Goal: Obtain resource: Obtain resource

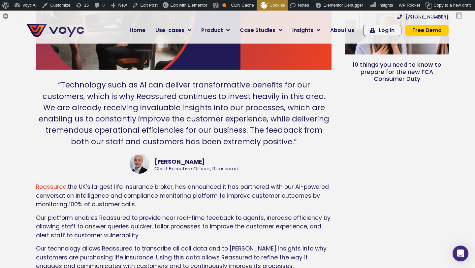
scroll to position [408, 0]
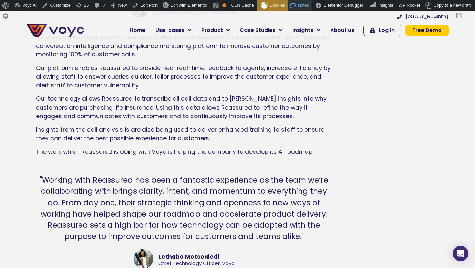
scroll to position [360, 0]
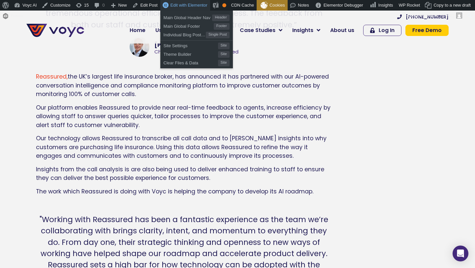
click at [170, 6] on link "Edit with Elementor" at bounding box center [185, 5] width 50 height 11
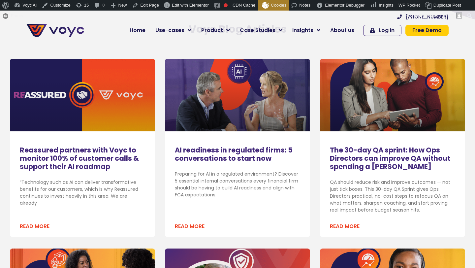
scroll to position [174, 0]
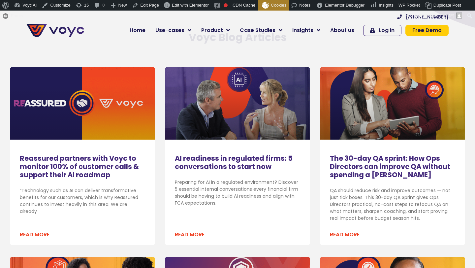
click at [85, 162] on link "Reassured partners with Voyc to monitor 100% of customer calls & support their …" at bounding box center [79, 166] width 119 height 26
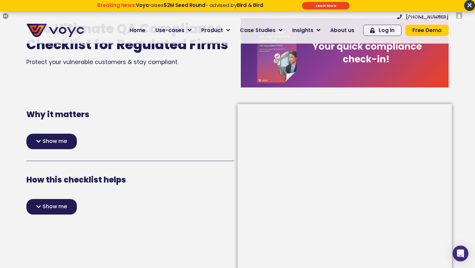
scroll to position [99, 0]
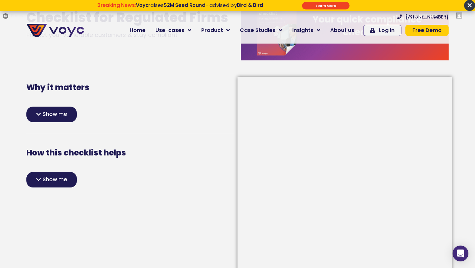
click at [61, 177] on span "Show me" at bounding box center [55, 179] width 24 height 5
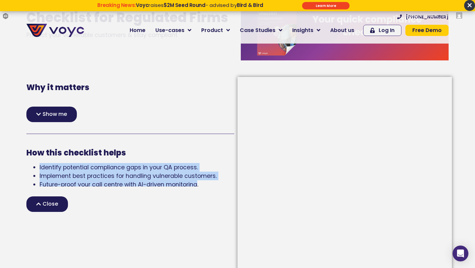
drag, startPoint x: 38, startPoint y: 167, endPoint x: 196, endPoint y: 184, distance: 158.8
click at [196, 184] on ul "Identify potential compliance gaps in your QA process. Implement best practices…" at bounding box center [130, 176] width 208 height 26
drag, startPoint x: 201, startPoint y: 184, endPoint x: 38, endPoint y: 162, distance: 164.7
click at [38, 162] on div "How this checklist helps Identify potential compliance gaps in your QA process.…" at bounding box center [130, 168] width 208 height 41
copy ul "Identify potential compliance gaps in your QA process. Implement best practices…"
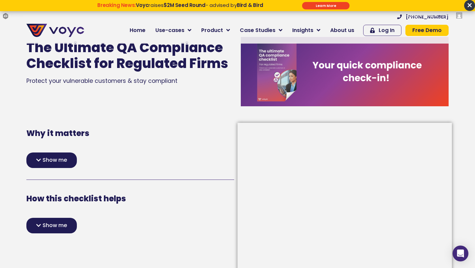
scroll to position [120, 0]
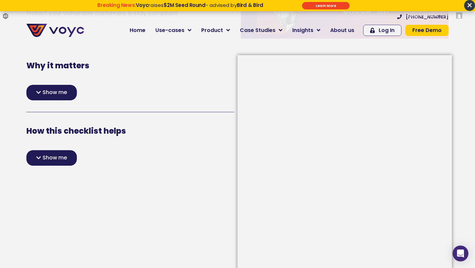
click at [41, 155] on div "Show me" at bounding box center [51, 157] width 50 height 15
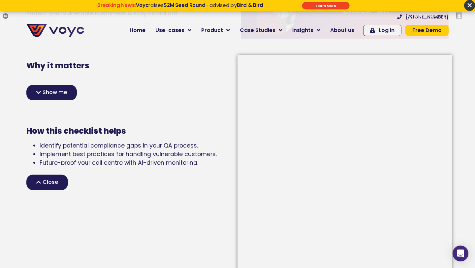
click at [51, 173] on div "How this checklist helps Identify potential compliance gaps in your QA process.…" at bounding box center [130, 157] width 208 height 66
click at [52, 180] on span "Close" at bounding box center [50, 181] width 15 height 5
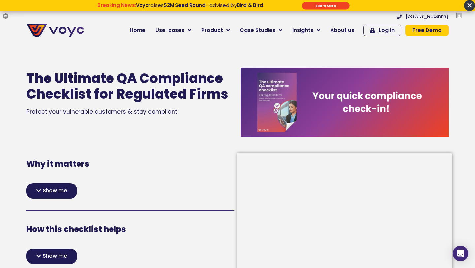
scroll to position [182, 0]
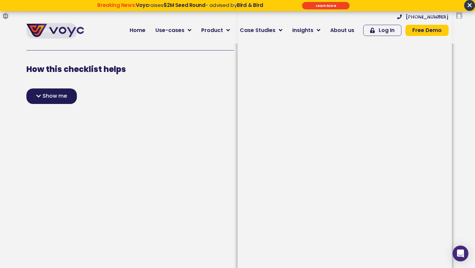
click at [41, 93] on div "Show me" at bounding box center [51, 95] width 50 height 15
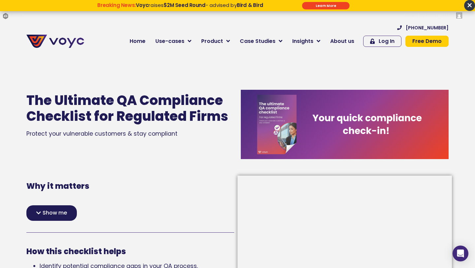
scroll to position [127, 0]
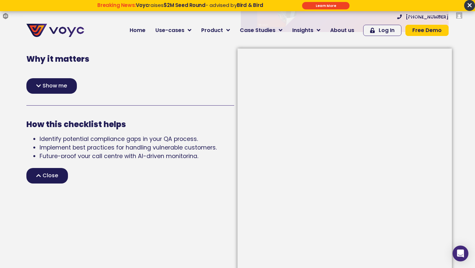
click at [58, 87] on span "Show me" at bounding box center [55, 85] width 24 height 5
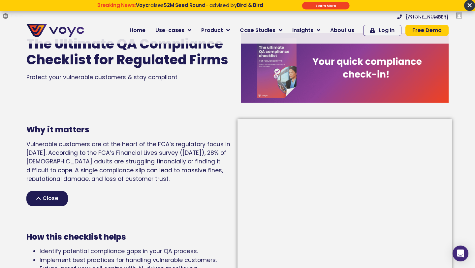
scroll to position [57, 0]
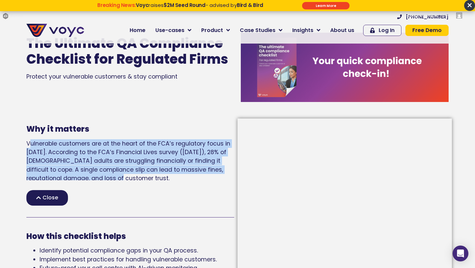
drag, startPoint x: 108, startPoint y: 178, endPoint x: 33, endPoint y: 146, distance: 81.6
click at [30, 144] on p "Vulnerable customers are at the heart of the FCA’s regulatory focus in [DATE]. …" at bounding box center [130, 161] width 208 height 44
click at [60, 153] on span "Vulnerable customers are at the heart of the FCA’s regulatory focus in [DATE]. …" at bounding box center [128, 160] width 204 height 43
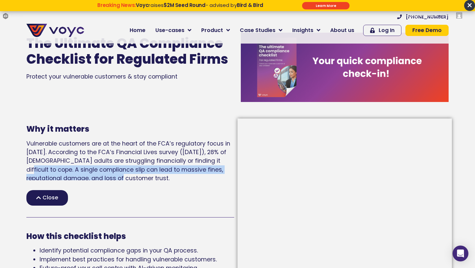
drag, startPoint x: 94, startPoint y: 174, endPoint x: 212, endPoint y: 162, distance: 117.9
click at [212, 162] on p "Vulnerable customers are at the heart of the FCA’s regulatory focus in [DATE]. …" at bounding box center [130, 161] width 208 height 44
copy span "A single compliance slip can lead to massive fines, reputational damage, and lo…"
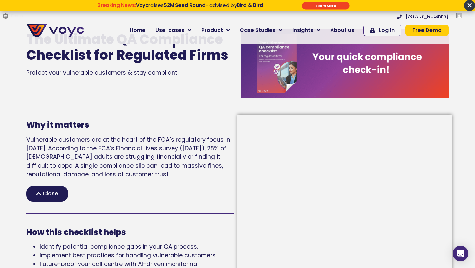
click at [204, 103] on div "The Ultimate QA Compliance Checklist for Regulated Firms Protect your vulnerabl…" at bounding box center [237, 63] width 428 height 82
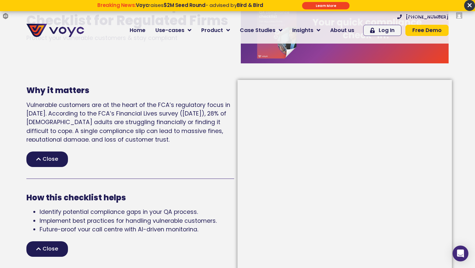
scroll to position [121, 0]
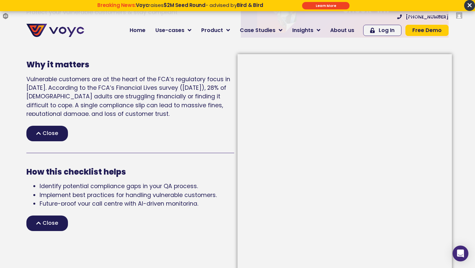
click at [39, 129] on div "Close" at bounding box center [47, 133] width 42 height 15
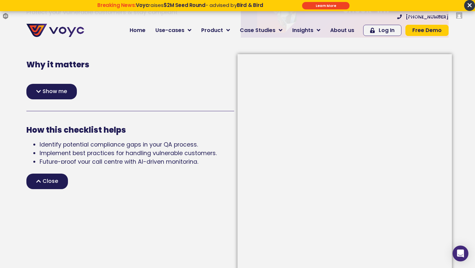
click at [43, 184] on span "Close" at bounding box center [50, 180] width 15 height 5
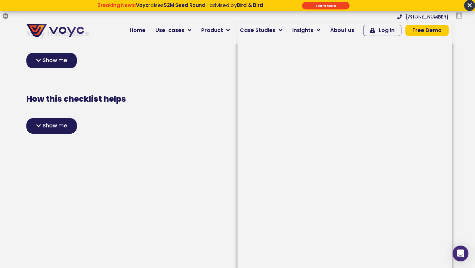
scroll to position [12, 0]
